Goal: Task Accomplishment & Management: Manage account settings

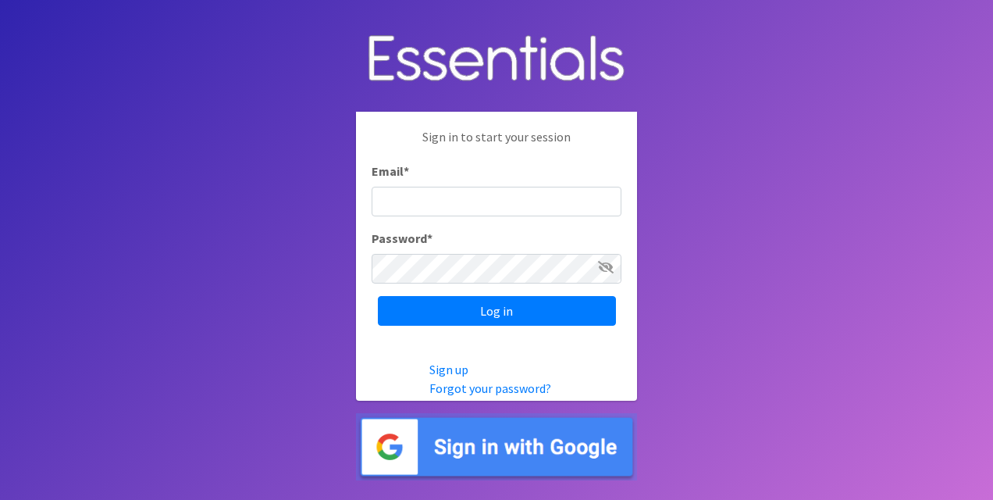
click at [529, 198] on input "Email *" at bounding box center [497, 202] width 250 height 30
click at [490, 198] on input "Email *" at bounding box center [497, 202] width 250 height 30
type input "[PERSON_NAME][EMAIL_ADDRESS][PERSON_NAME][DOMAIN_NAME]"
click at [603, 269] on icon at bounding box center [606, 267] width 16 height 12
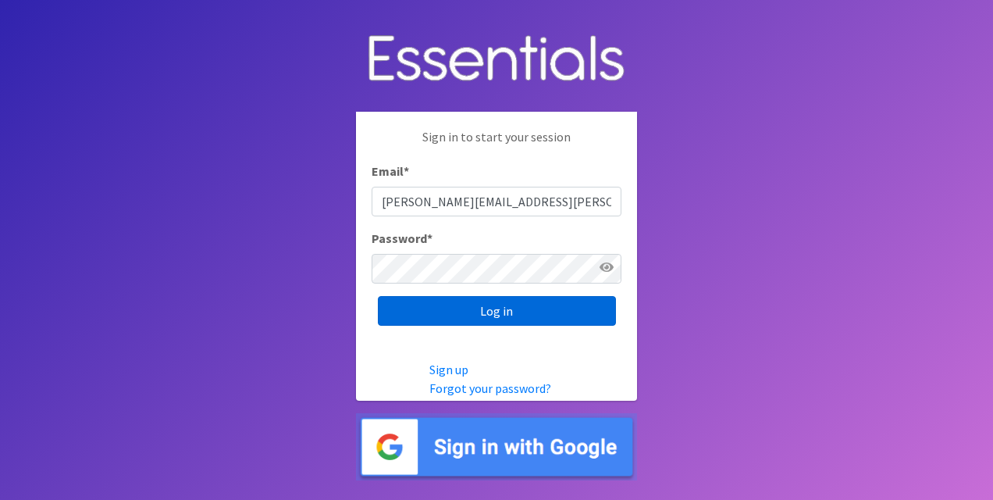
click at [540, 301] on input "Log in" at bounding box center [497, 311] width 238 height 30
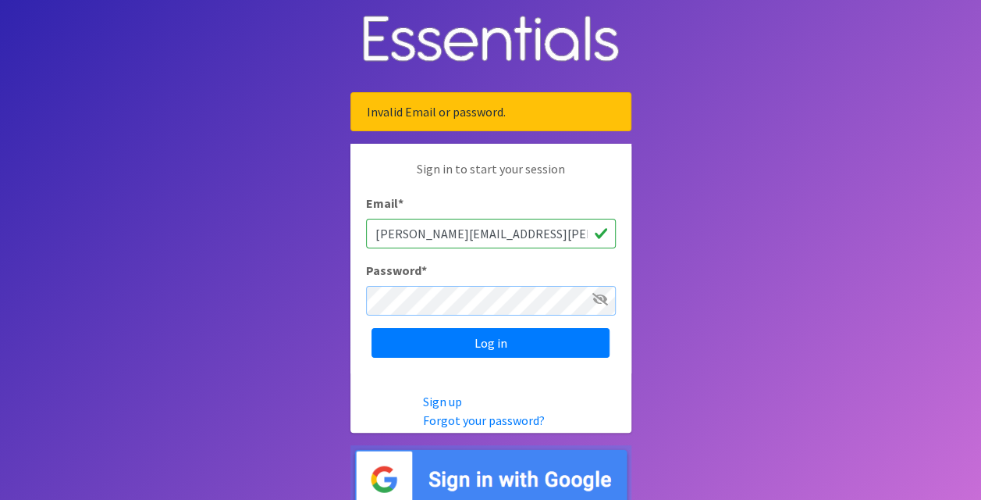
click at [372, 328] on input "Log in" at bounding box center [491, 343] width 238 height 30
click at [913, 68] on body "Invalid Email or password. Sign in to start your session Email * mason.maschke@…" at bounding box center [490, 255] width 981 height 511
